Goal: Find specific page/section: Find specific page/section

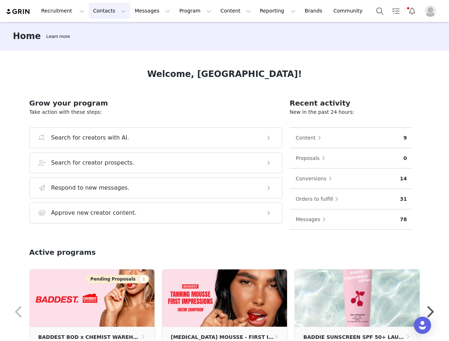
click at [93, 11] on button "Contacts Contacts" at bounding box center [109, 11] width 41 height 16
click at [151, 8] on button "Messages Messages" at bounding box center [152, 11] width 44 height 16
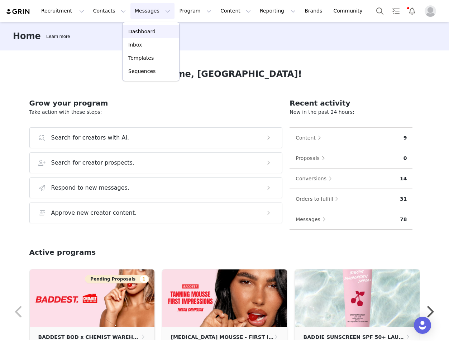
click at [150, 32] on p "Dashboard" at bounding box center [141, 32] width 27 height 8
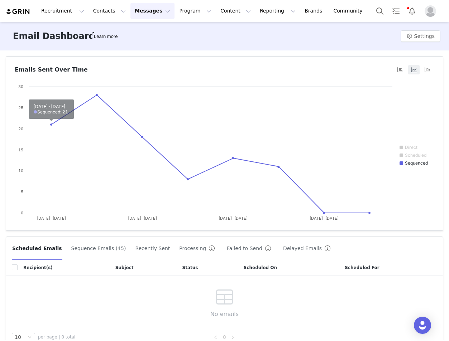
click at [135, 250] on button "Recently Sent" at bounding box center [152, 248] width 35 height 11
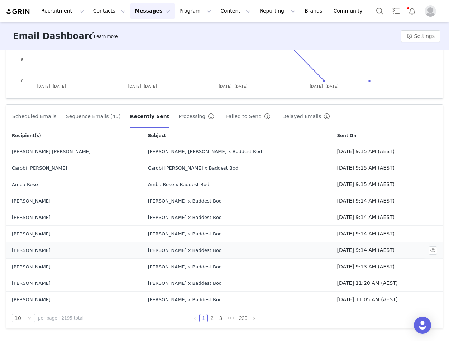
scroll to position [134, 0]
click at [214, 318] on link "2" at bounding box center [212, 318] width 8 height 8
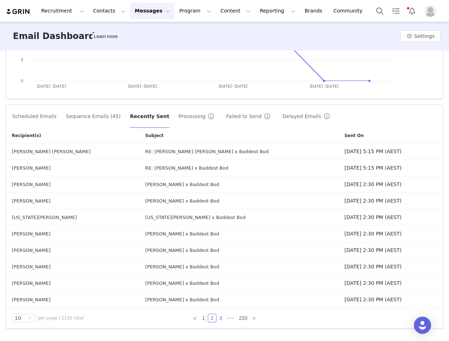
click at [221, 318] on link "3" at bounding box center [221, 318] width 8 height 8
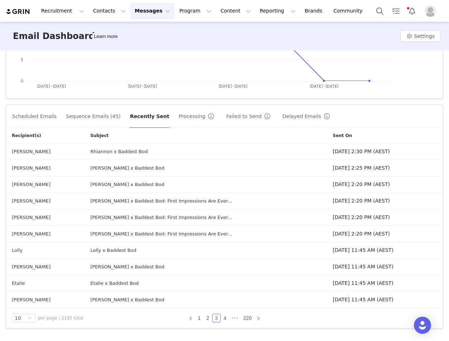
click at [18, 11] on img at bounding box center [18, 11] width 25 height 7
